Goal: Information Seeking & Learning: Learn about a topic

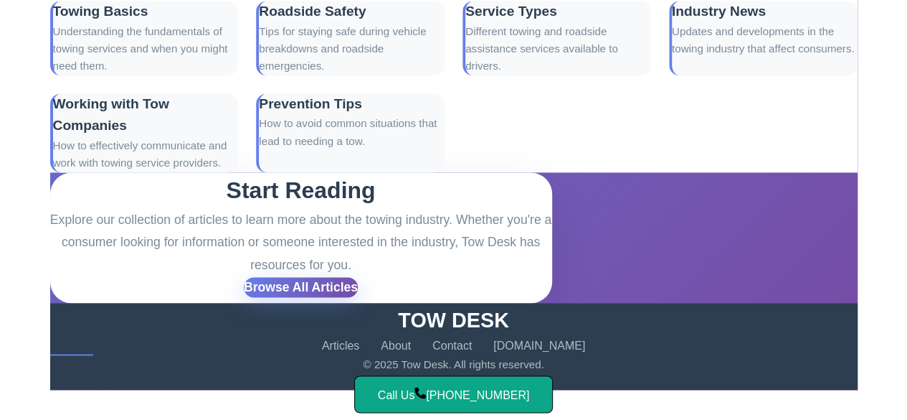
scroll to position [1042, 0]
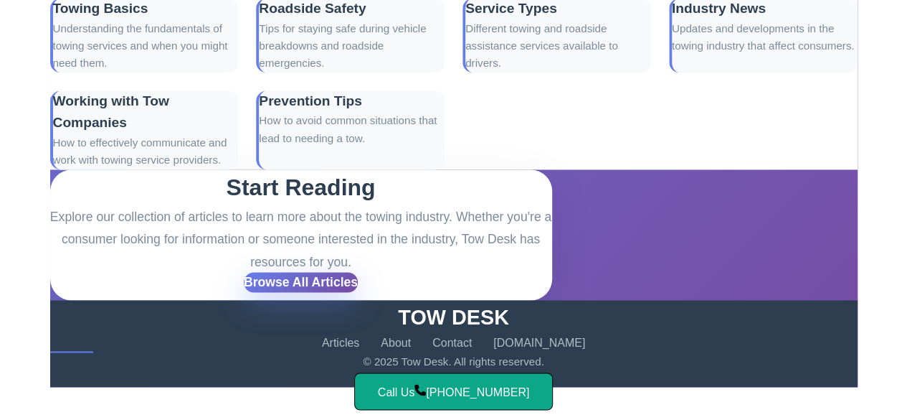
click at [267, 272] on link "Browse All Articles" at bounding box center [301, 282] width 114 height 20
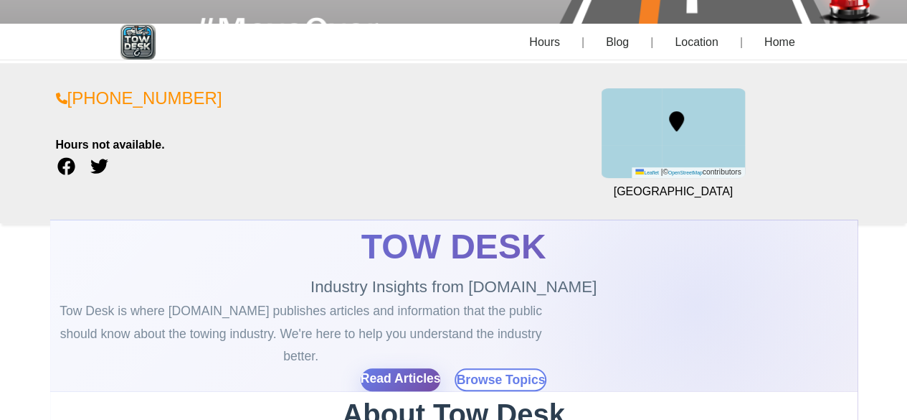
scroll to position [329, 0]
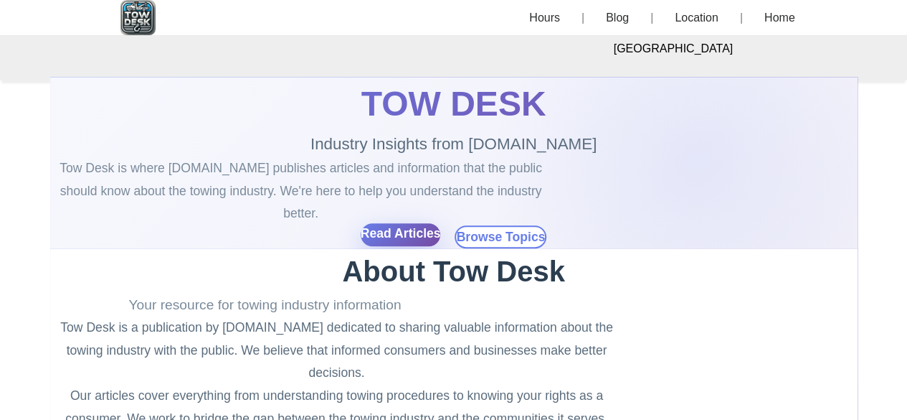
click at [430, 223] on link "Read Articles" at bounding box center [401, 234] width 80 height 23
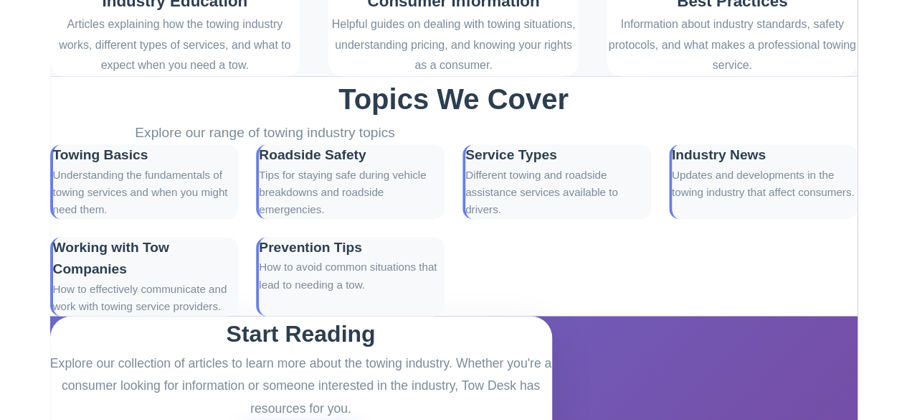
scroll to position [1024, 0]
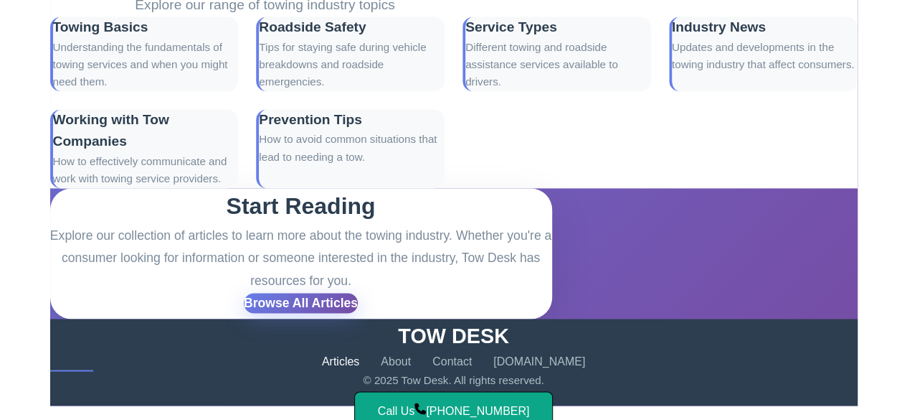
click at [350, 352] on link "Articles" at bounding box center [340, 361] width 37 height 19
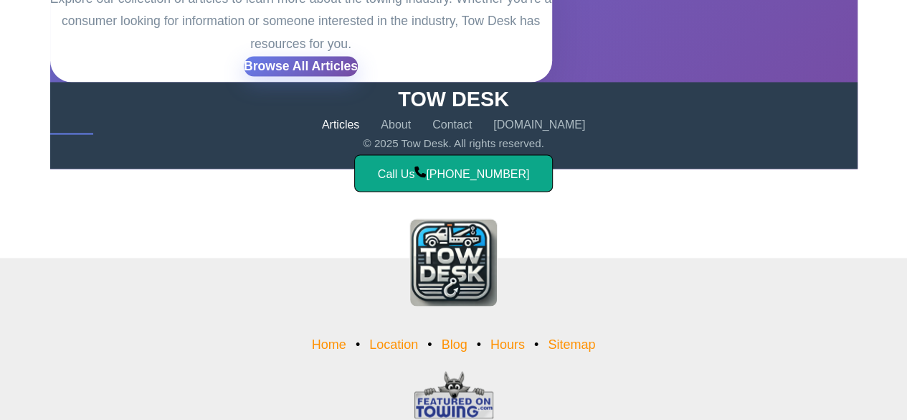
scroll to position [1263, 0]
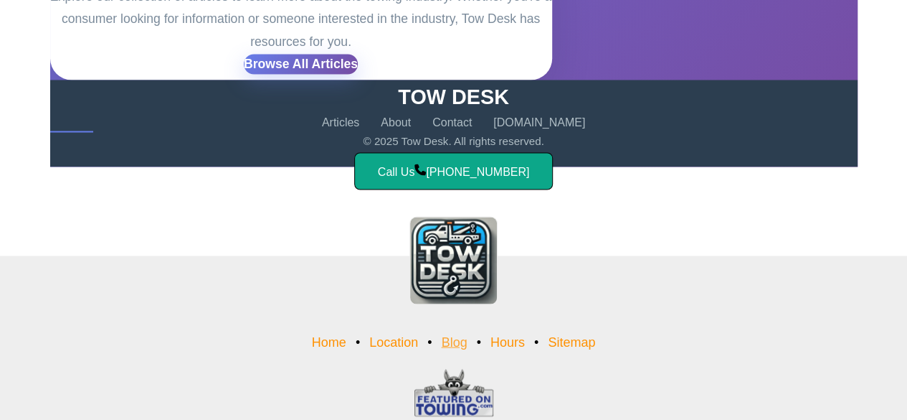
click at [458, 334] on link "Blog" at bounding box center [454, 341] width 26 height 14
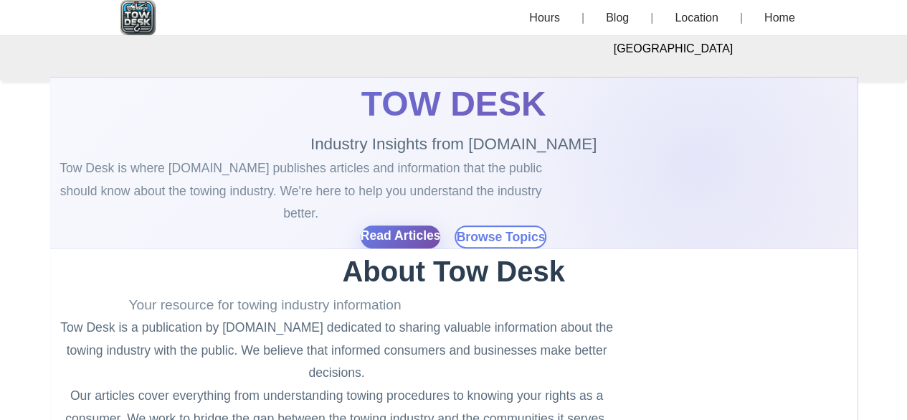
scroll to position [1042, 0]
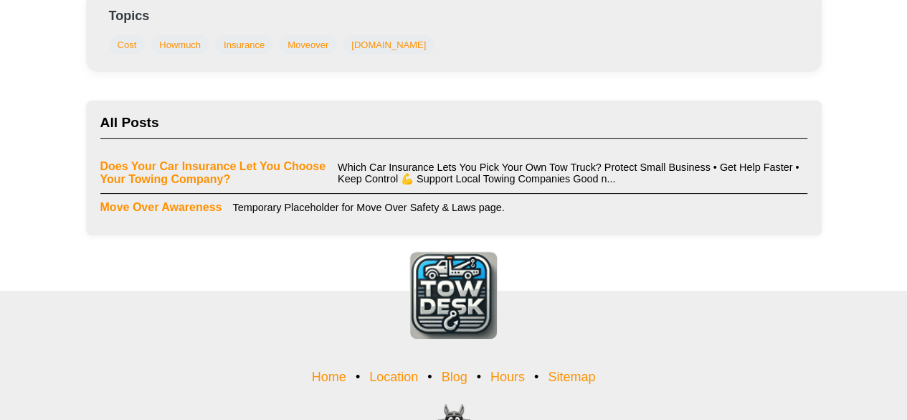
scroll to position [176, 0]
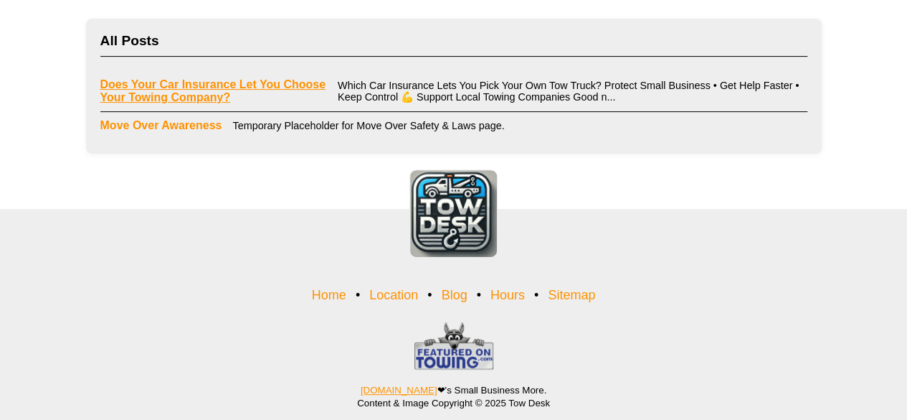
click at [191, 88] on link "Does Your Car Insurance Let You Choose Your Towing Company?" at bounding box center [213, 91] width 227 height 26
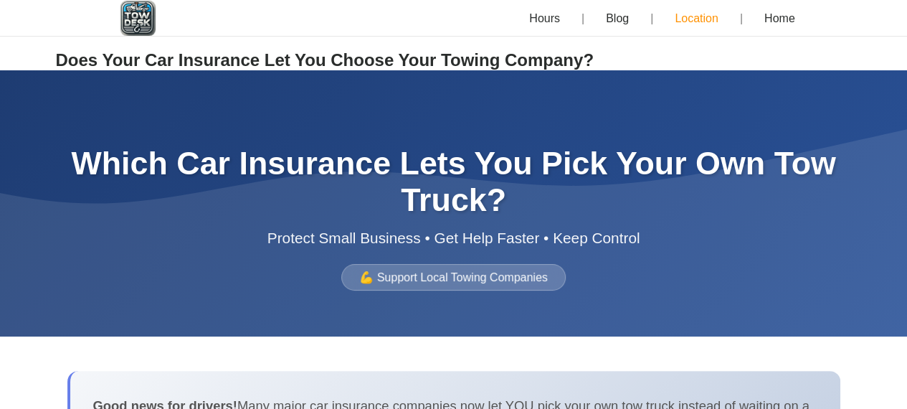
click at [703, 18] on link "Location" at bounding box center [696, 18] width 90 height 37
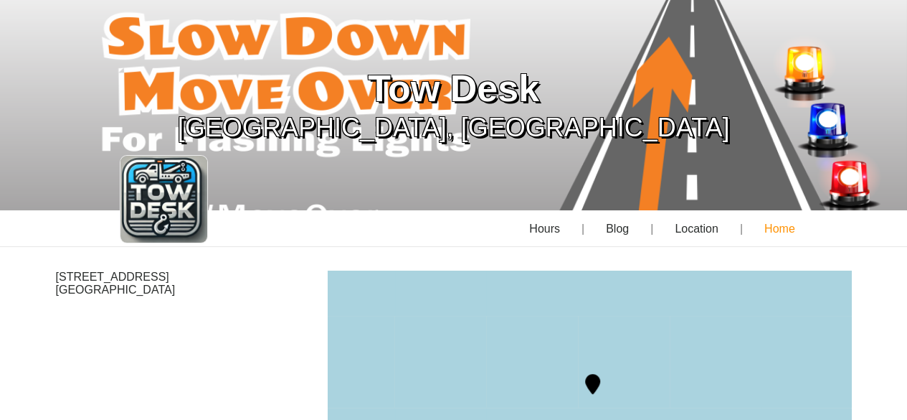
click at [780, 228] on link "Home" at bounding box center [778, 228] width 77 height 37
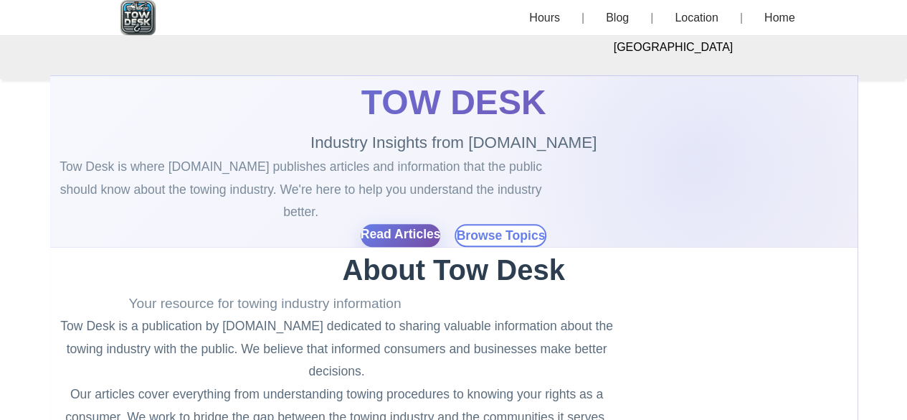
scroll to position [419, 0]
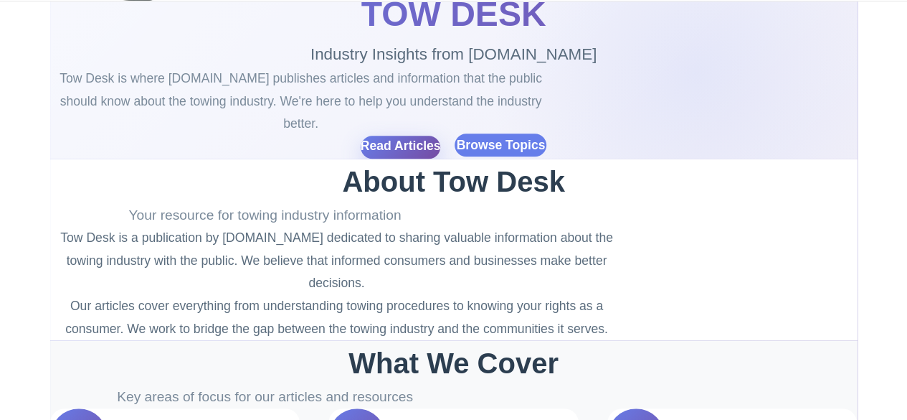
click at [485, 133] on link "Browse Topics" at bounding box center [501, 144] width 92 height 23
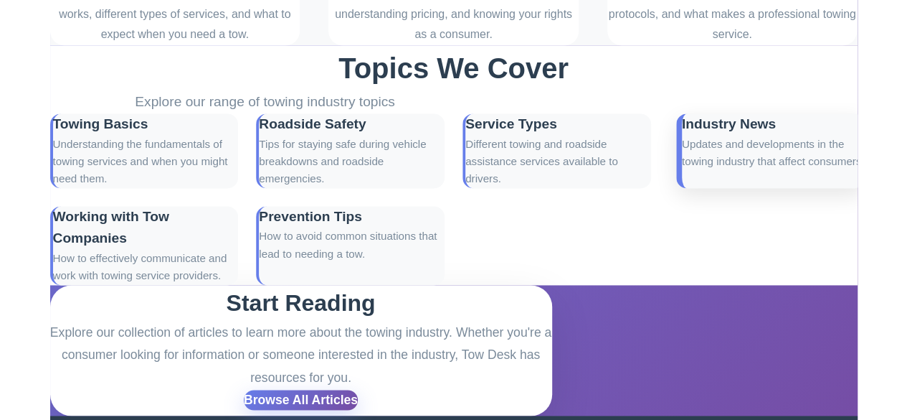
click at [747, 136] on p "Updates and developments in the towing industry that affect consumers." at bounding box center [773, 153] width 183 height 35
click at [702, 113] on h3 "Industry News" at bounding box center [773, 124] width 183 height 22
click at [689, 136] on p "Updates and developments in the towing industry that affect consumers." at bounding box center [773, 153] width 183 height 35
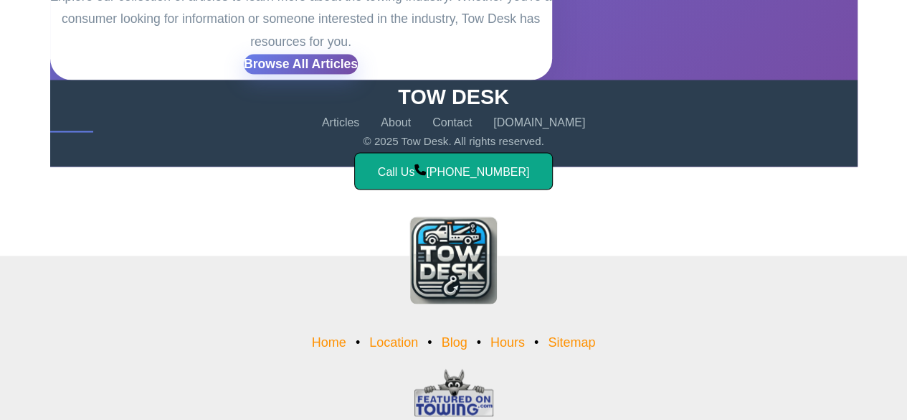
scroll to position [1261, 0]
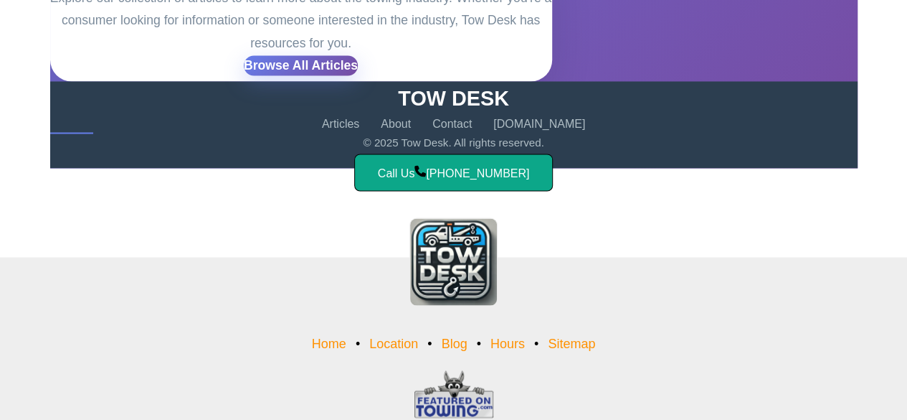
click at [440, 369] on img at bounding box center [454, 393] width 79 height 48
